Goal: Information Seeking & Learning: Check status

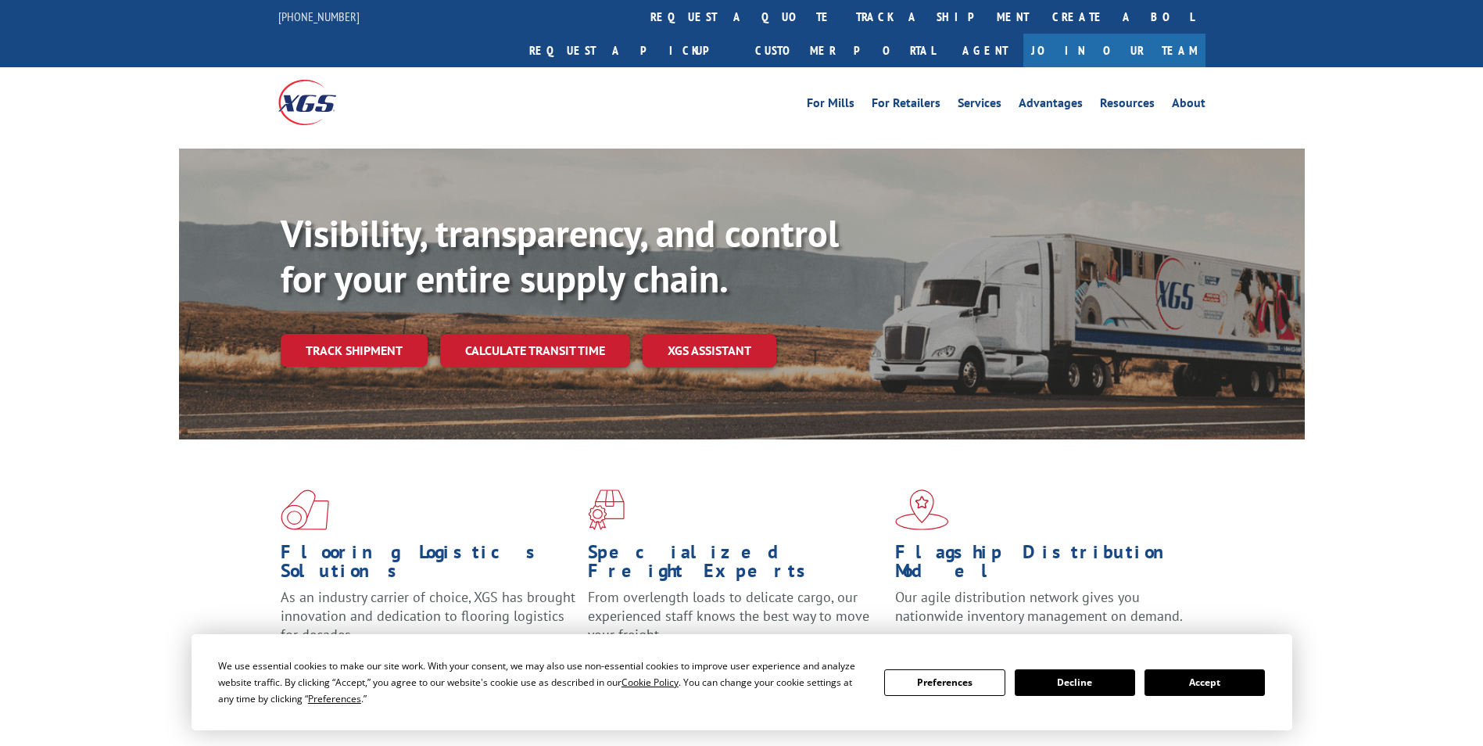
click at [377, 333] on div "Visibility, transparency, and control for your entire supply chain. Track shipm…" at bounding box center [793, 320] width 1024 height 218
click at [380, 334] on link "Track shipment" at bounding box center [354, 350] width 147 height 33
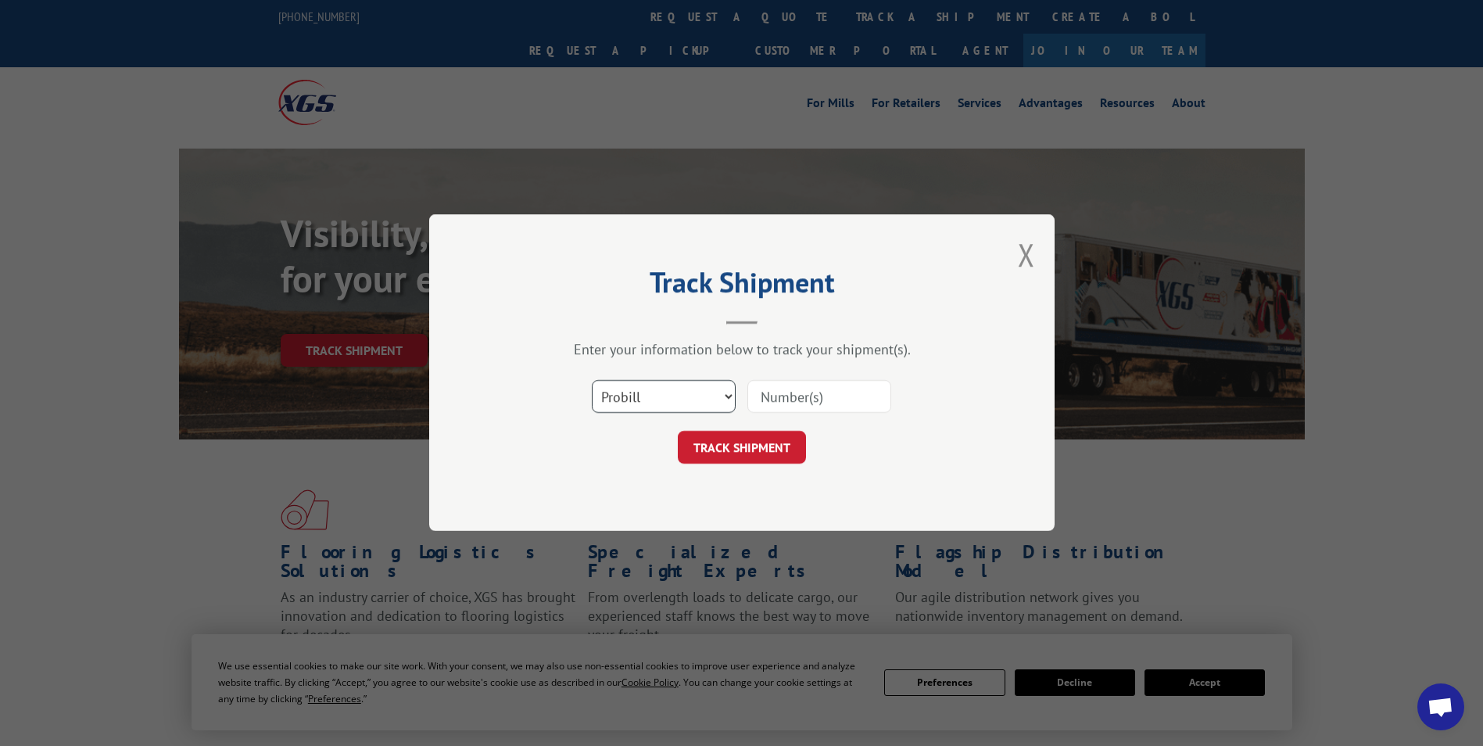
click at [643, 396] on select "Select category... Probill BOL PO" at bounding box center [664, 397] width 144 height 33
select select "bol"
click at [592, 381] on select "Select category... Probill BOL PO" at bounding box center [664, 397] width 144 height 33
click at [844, 377] on div "Select category... Probill BOL PO" at bounding box center [741, 397] width 469 height 52
click at [843, 389] on input at bounding box center [819, 397] width 144 height 33
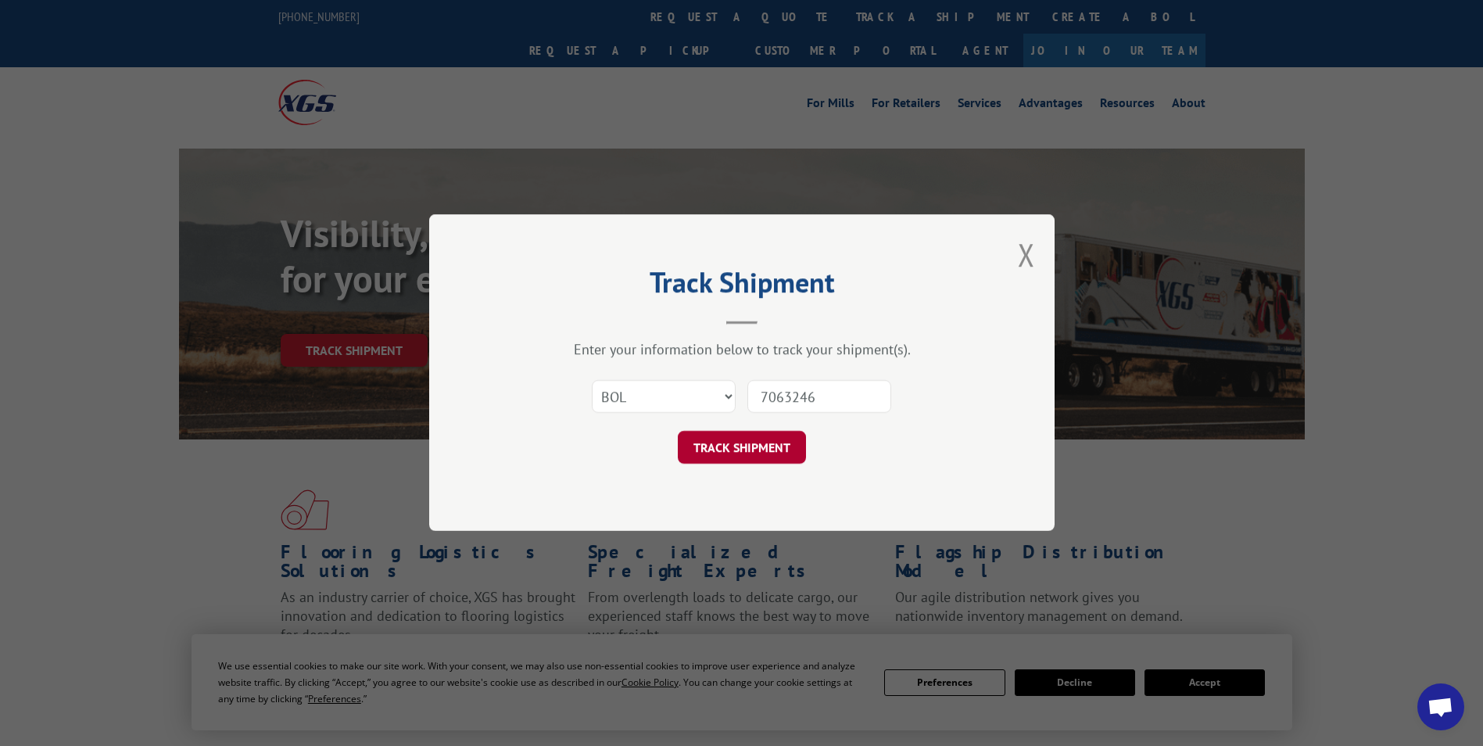
type input "7063246"
click at [678, 431] on button "TRACK SHIPMENT" at bounding box center [742, 447] width 128 height 33
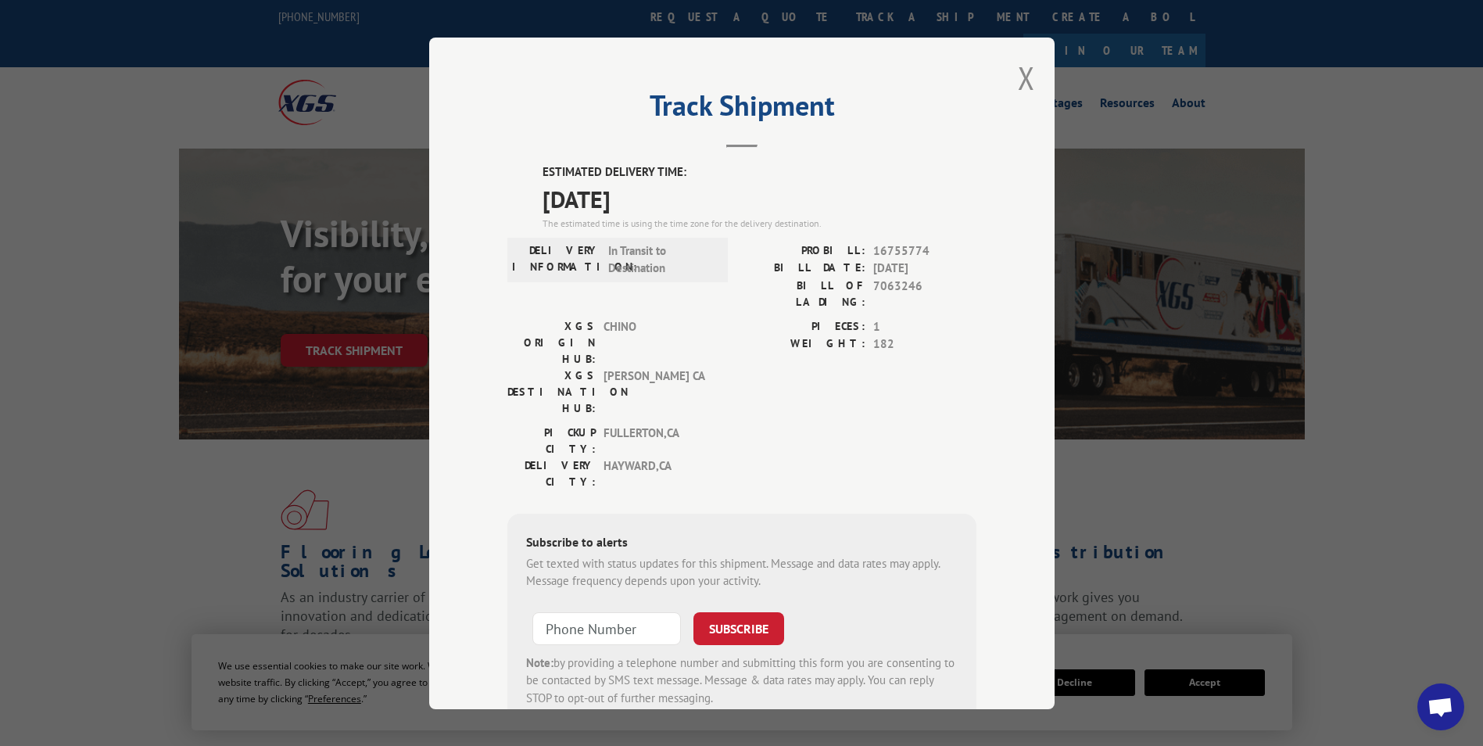
click at [1029, 80] on div "Track Shipment ESTIMATED DELIVERY TIME: [DATE] The estimated time is using the …" at bounding box center [741, 373] width 625 height 671
click at [1020, 80] on button "Close modal" at bounding box center [1026, 77] width 17 height 41
